Goal: Obtain resource: Obtain resource

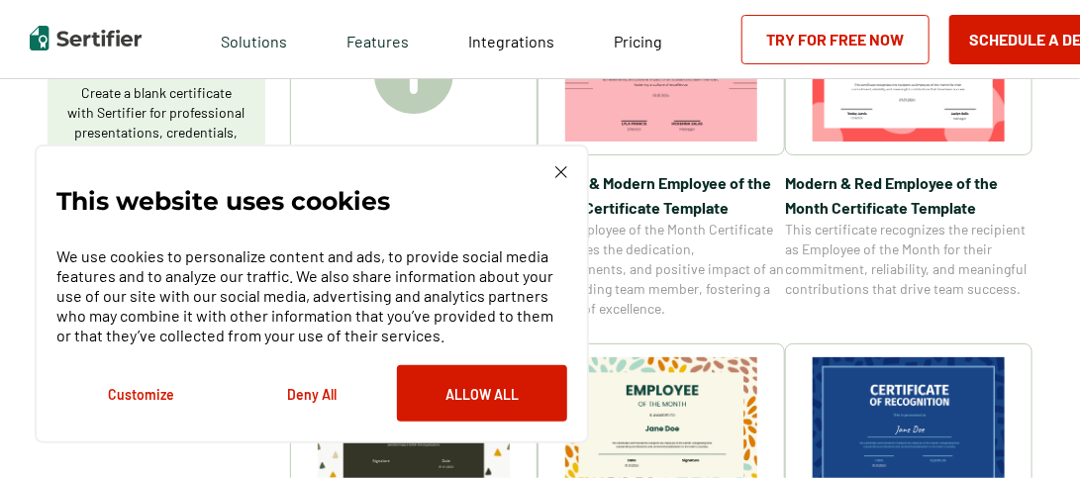
scroll to position [423, 0]
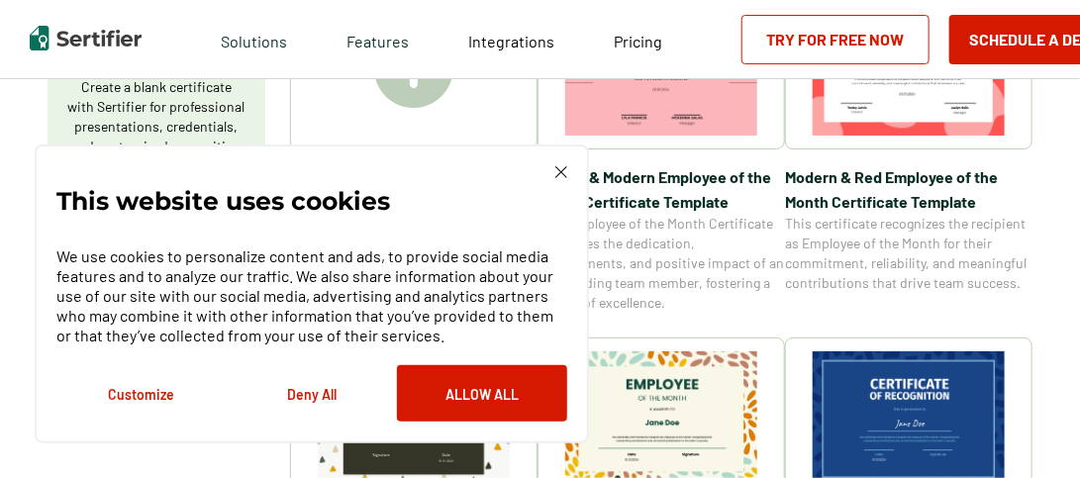
click at [559, 170] on img at bounding box center [562, 172] width 12 height 12
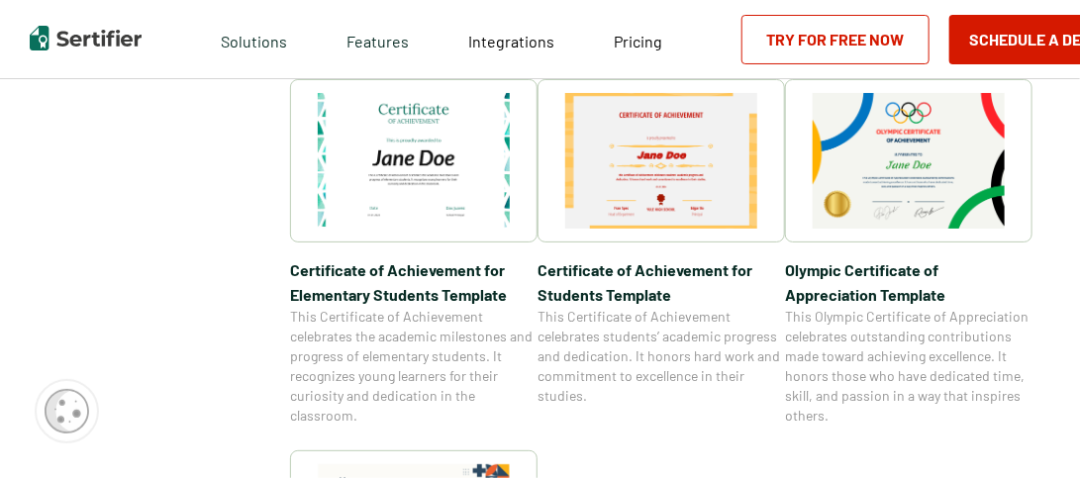
scroll to position [1412, 0]
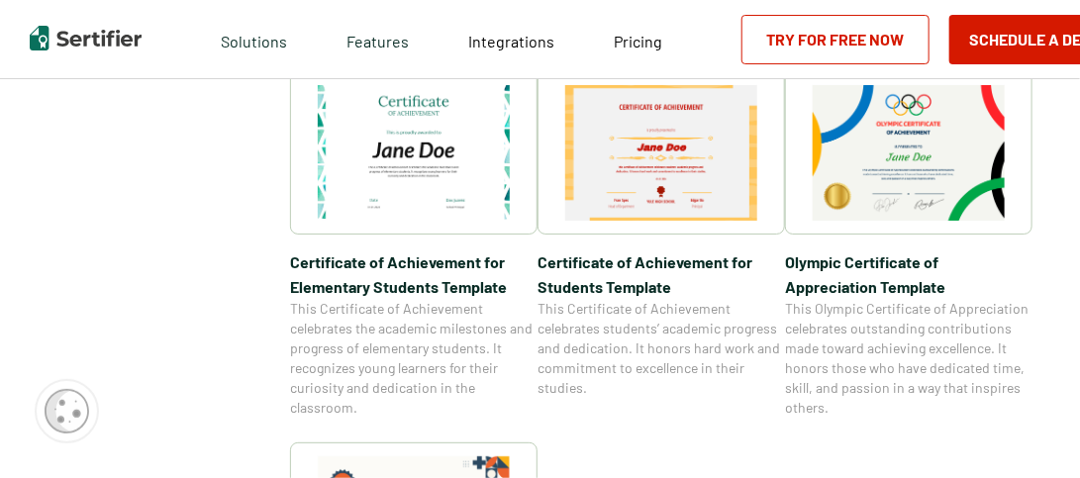
click at [678, 161] on img at bounding box center [661, 153] width 192 height 136
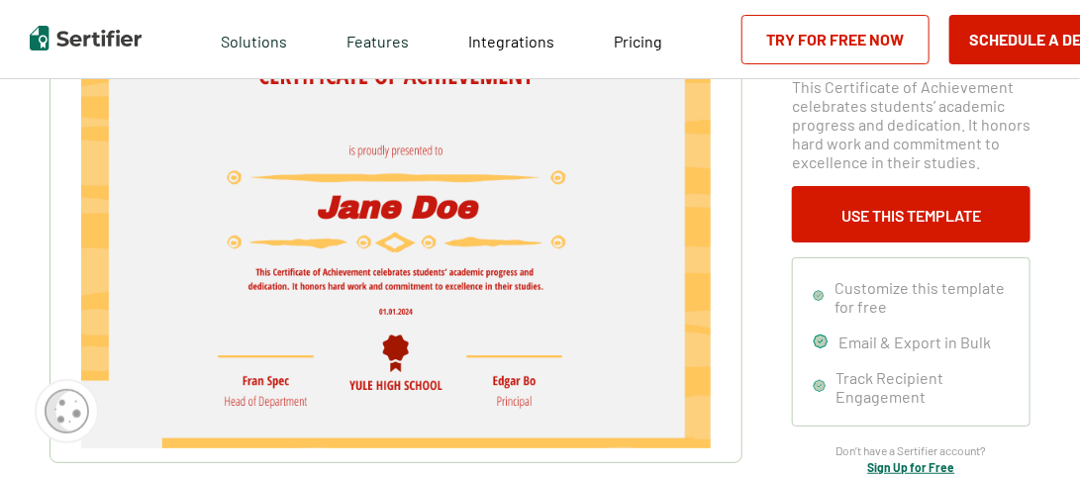
scroll to position [207, 0]
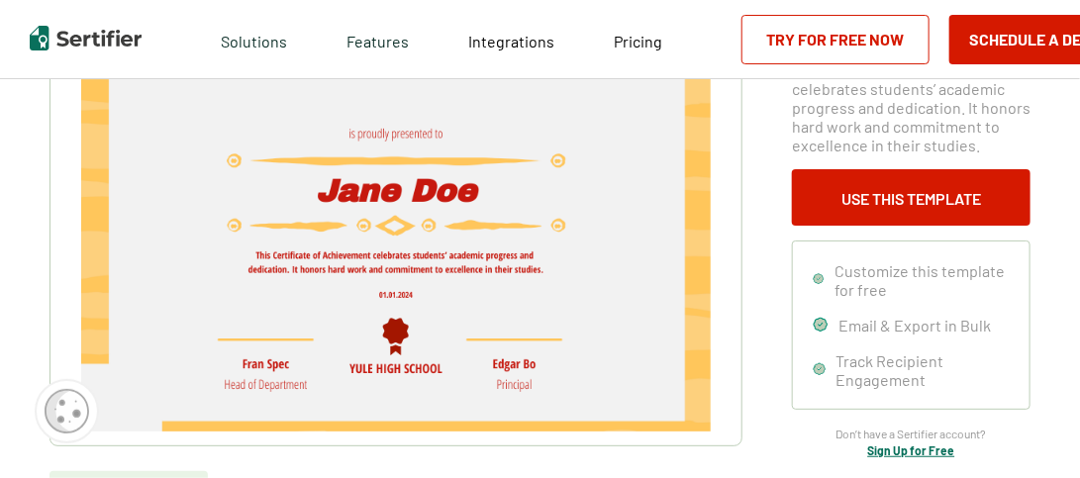
click at [590, 165] on img at bounding box center [396, 209] width 630 height 446
click at [259, 384] on img at bounding box center [396, 209] width 630 height 446
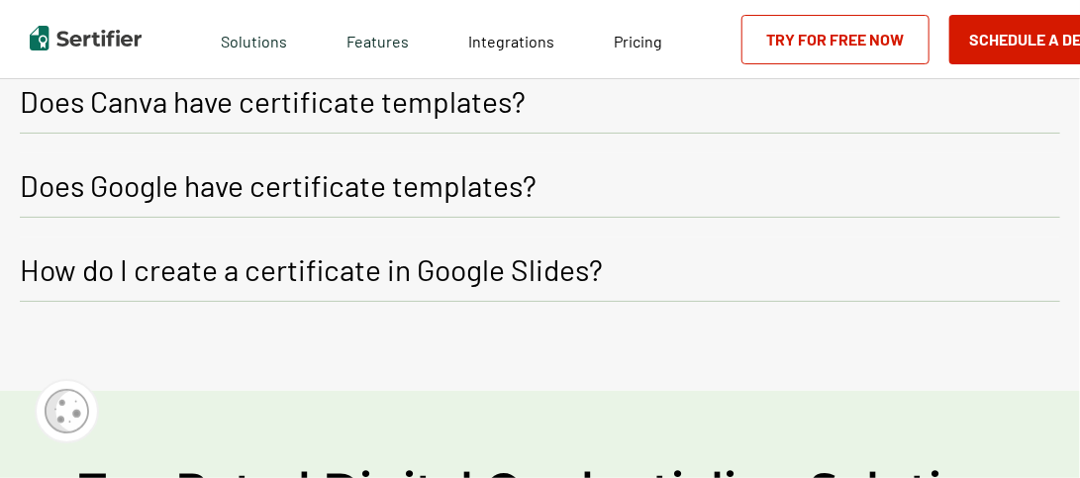
scroll to position [2980, 0]
